Goal: Information Seeking & Learning: Understand process/instructions

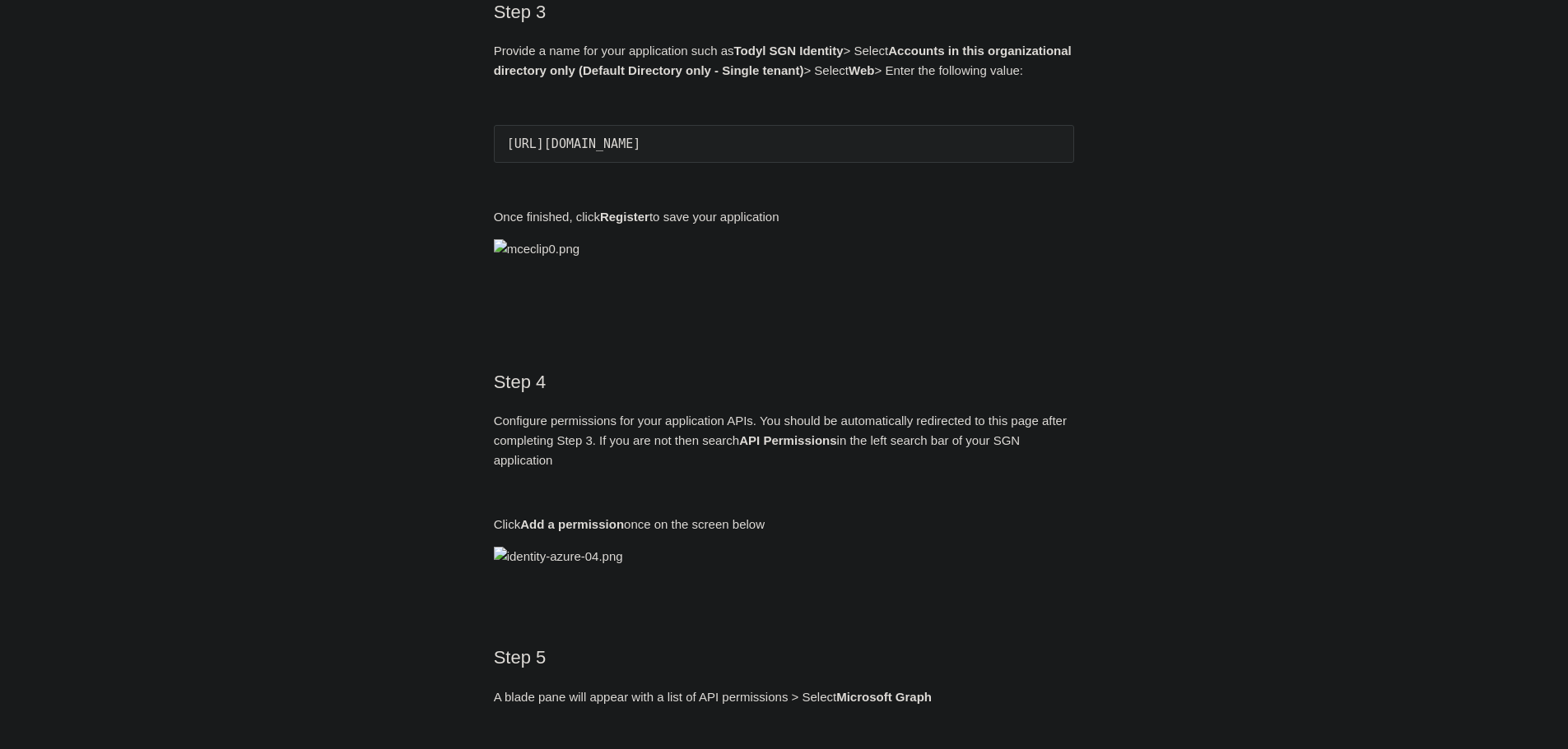
scroll to position [1234, 0]
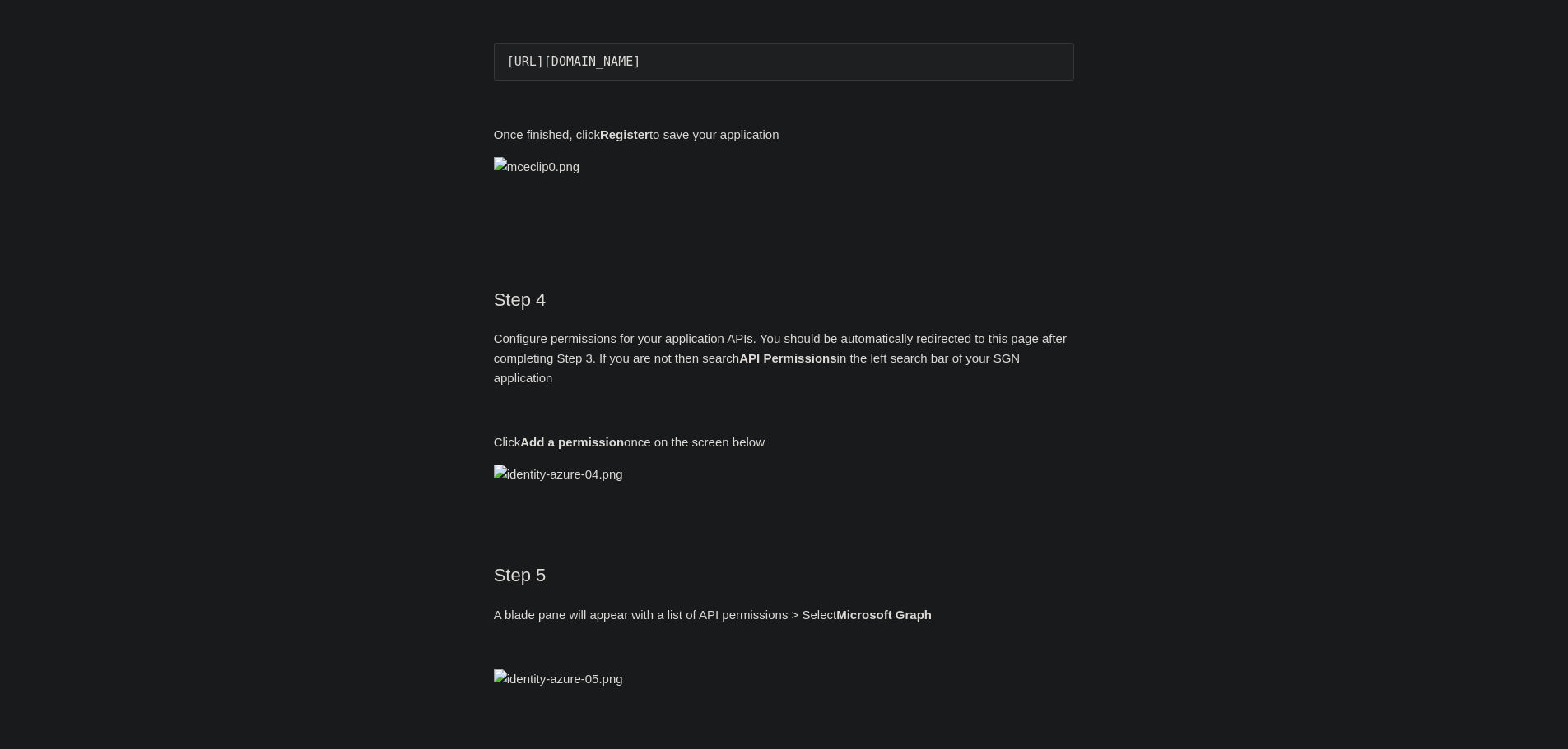
drag, startPoint x: 739, startPoint y: 505, endPoint x: 846, endPoint y: 514, distance: 107.4
copy strong "Todyl SGN Identity"
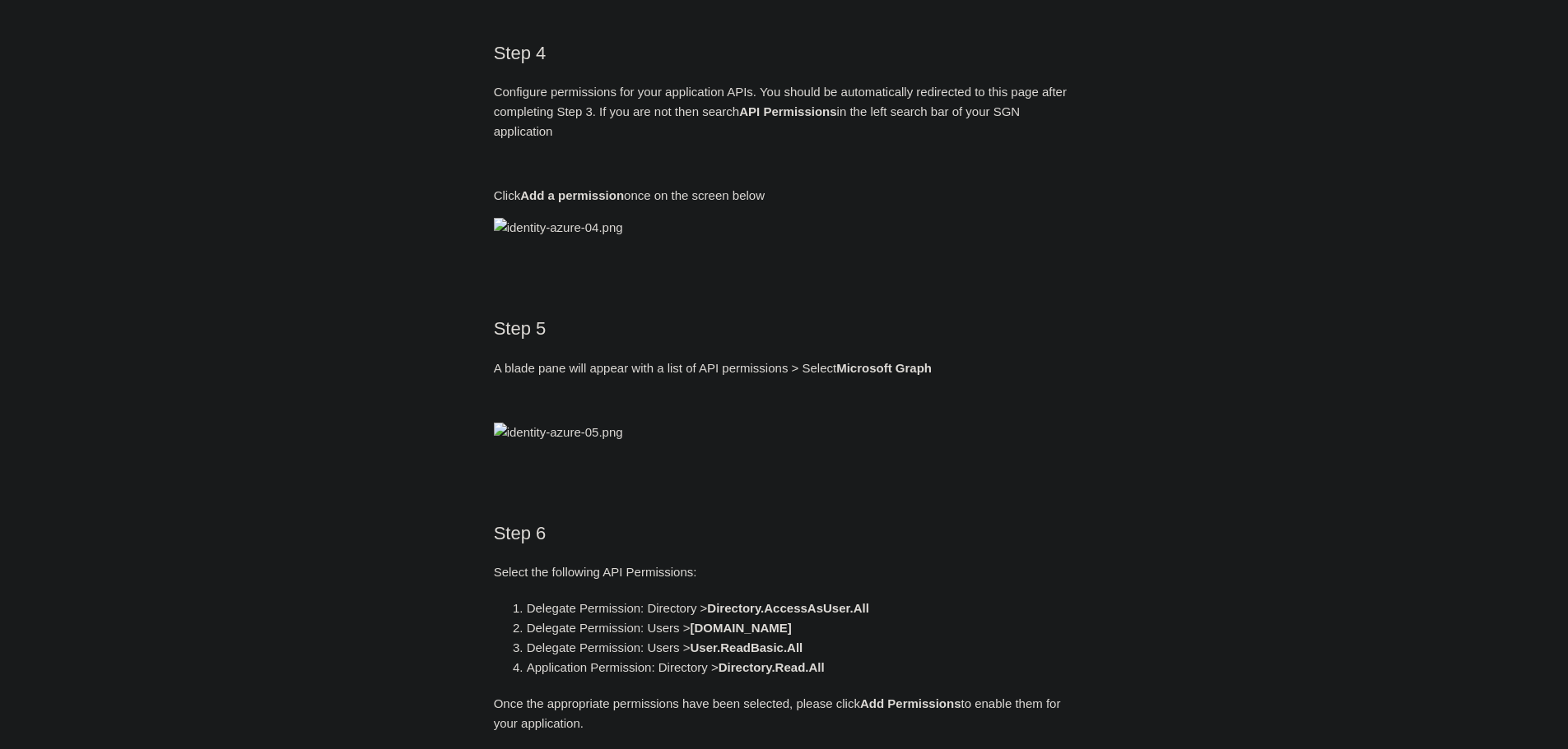
scroll to position [1563, 0]
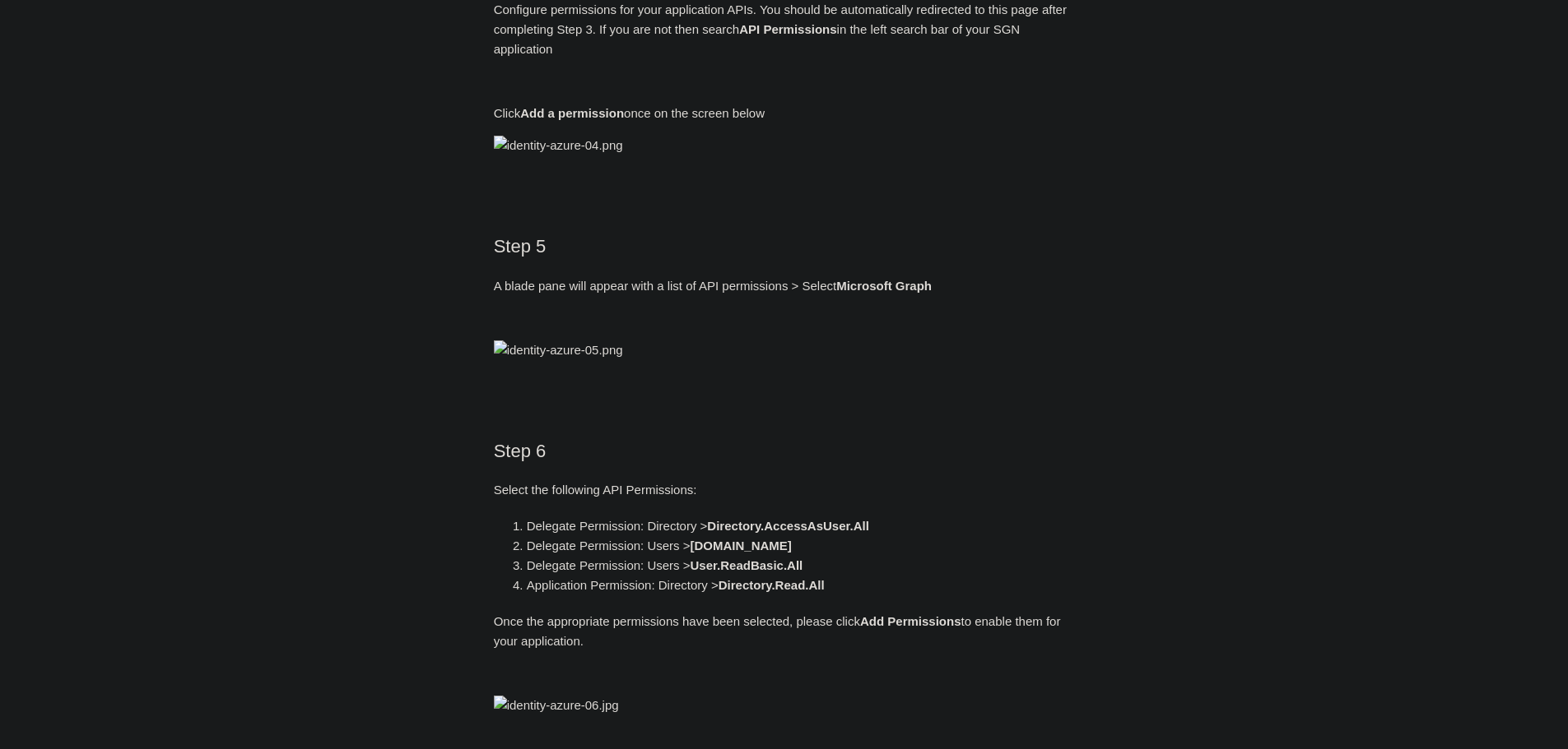
drag, startPoint x: 783, startPoint y: 290, endPoint x: 509, endPoint y: 291, distance: 274.0
copy pre "https://auth.todyl.com/v1/login/callback"
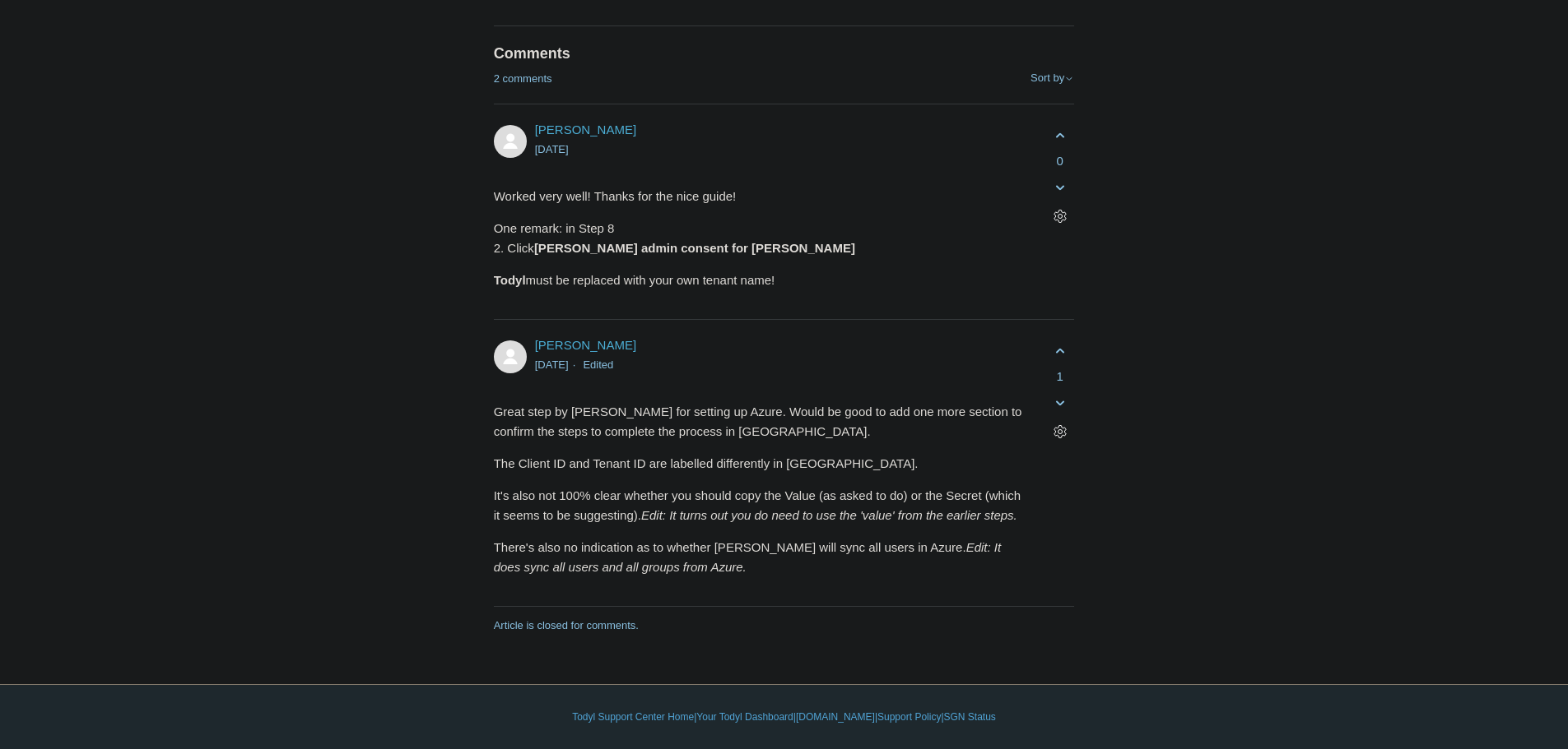
scroll to position [7157, 0]
drag, startPoint x: 1139, startPoint y: 446, endPoint x: 1135, endPoint y: 437, distance: 9.8
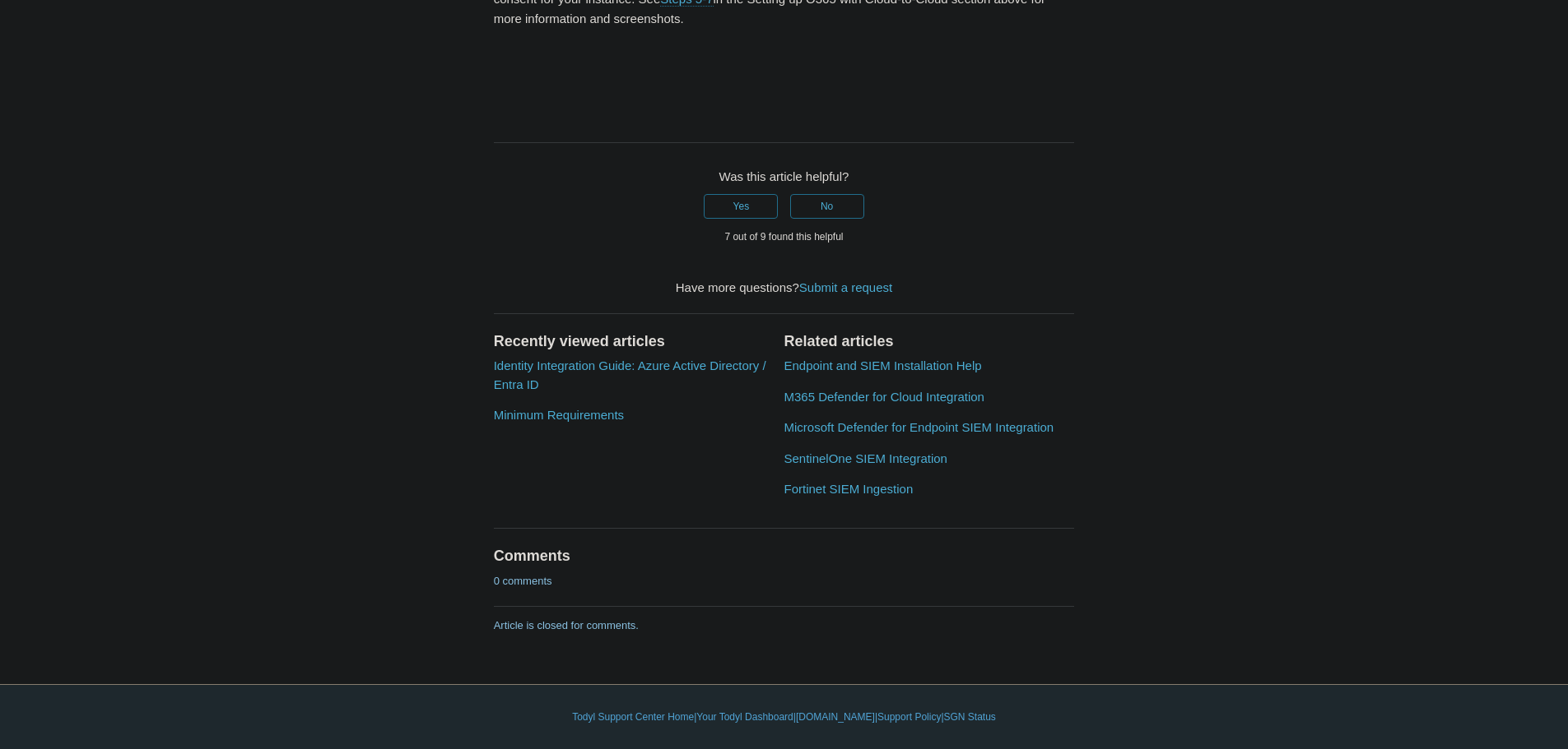
scroll to position [7486, 0]
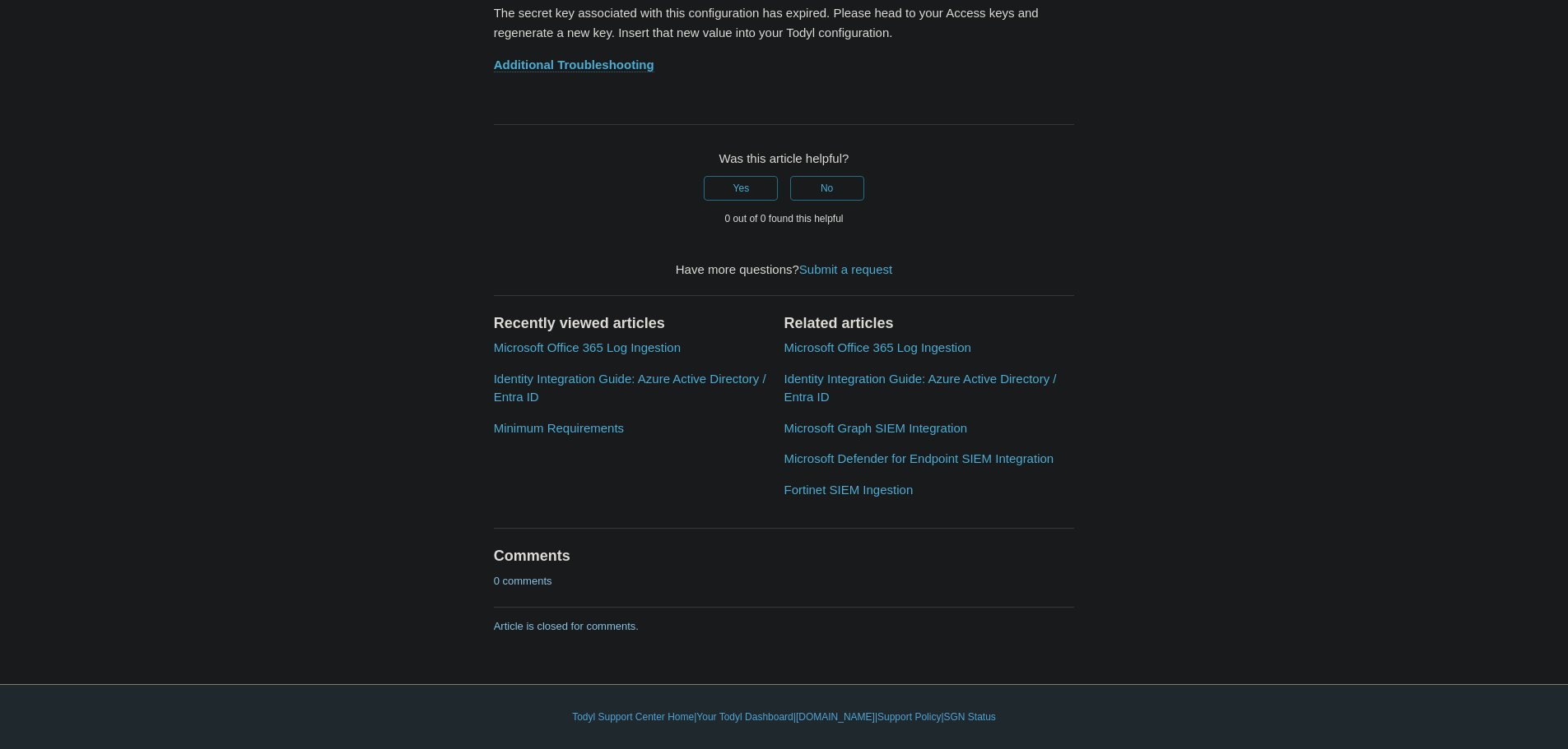
scroll to position [9460, 0]
